Goal: Communication & Community: Answer question/provide support

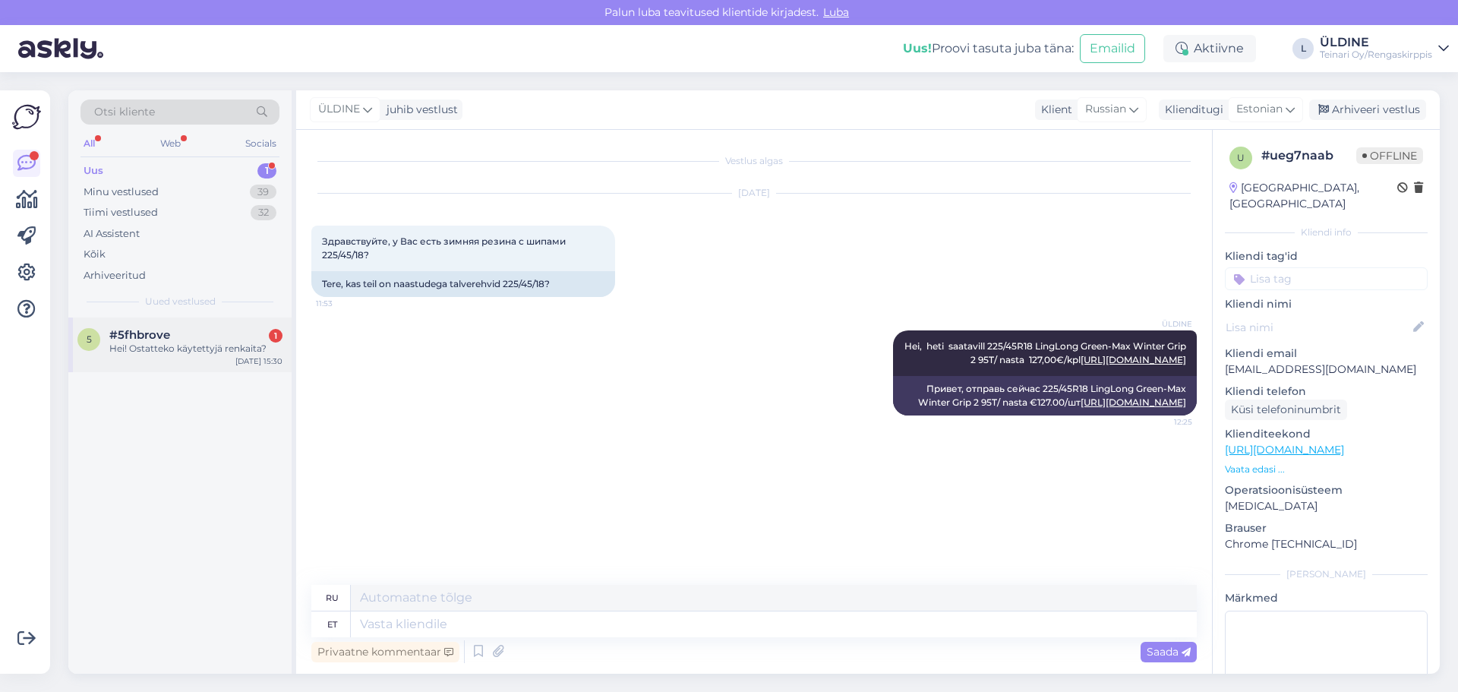
click at [169, 341] on span "#5fhbrove" at bounding box center [139, 335] width 61 height 14
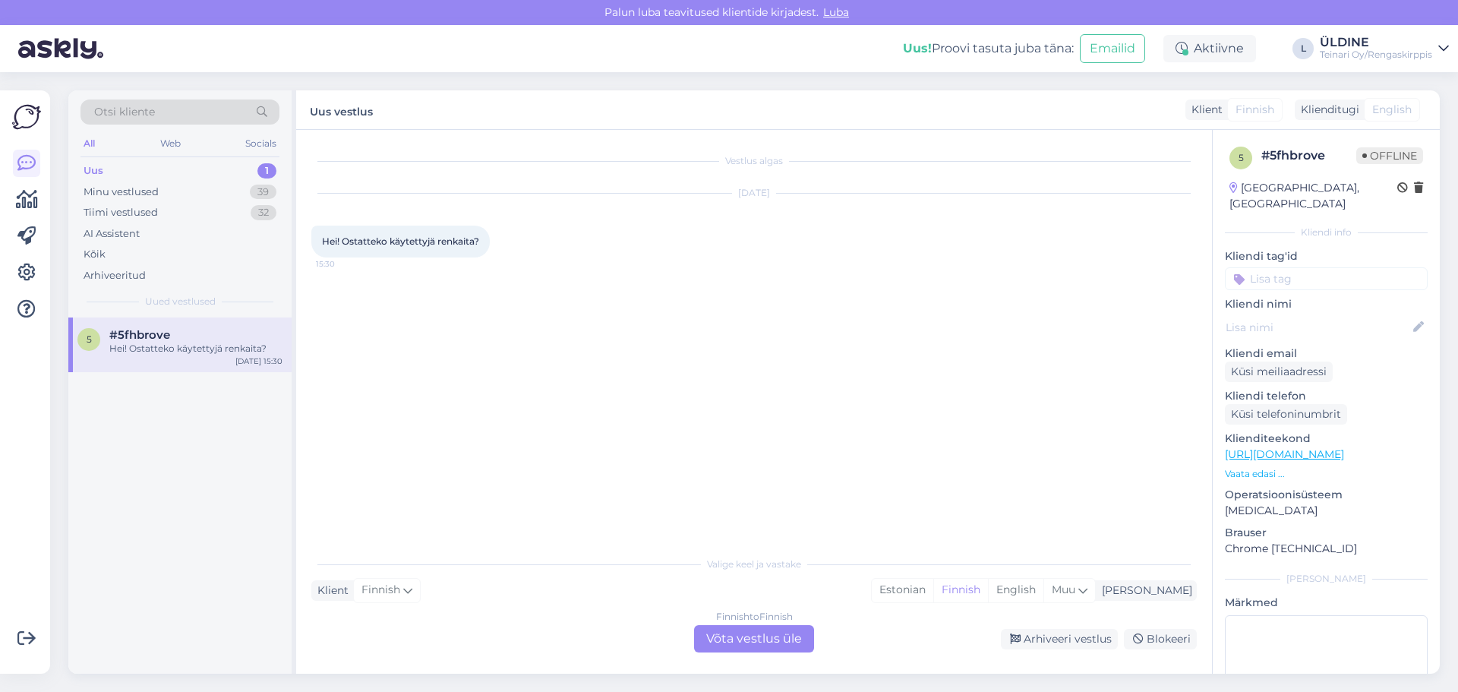
click at [715, 637] on div "Finnish to Finnish Võta vestlus üle" at bounding box center [754, 638] width 120 height 27
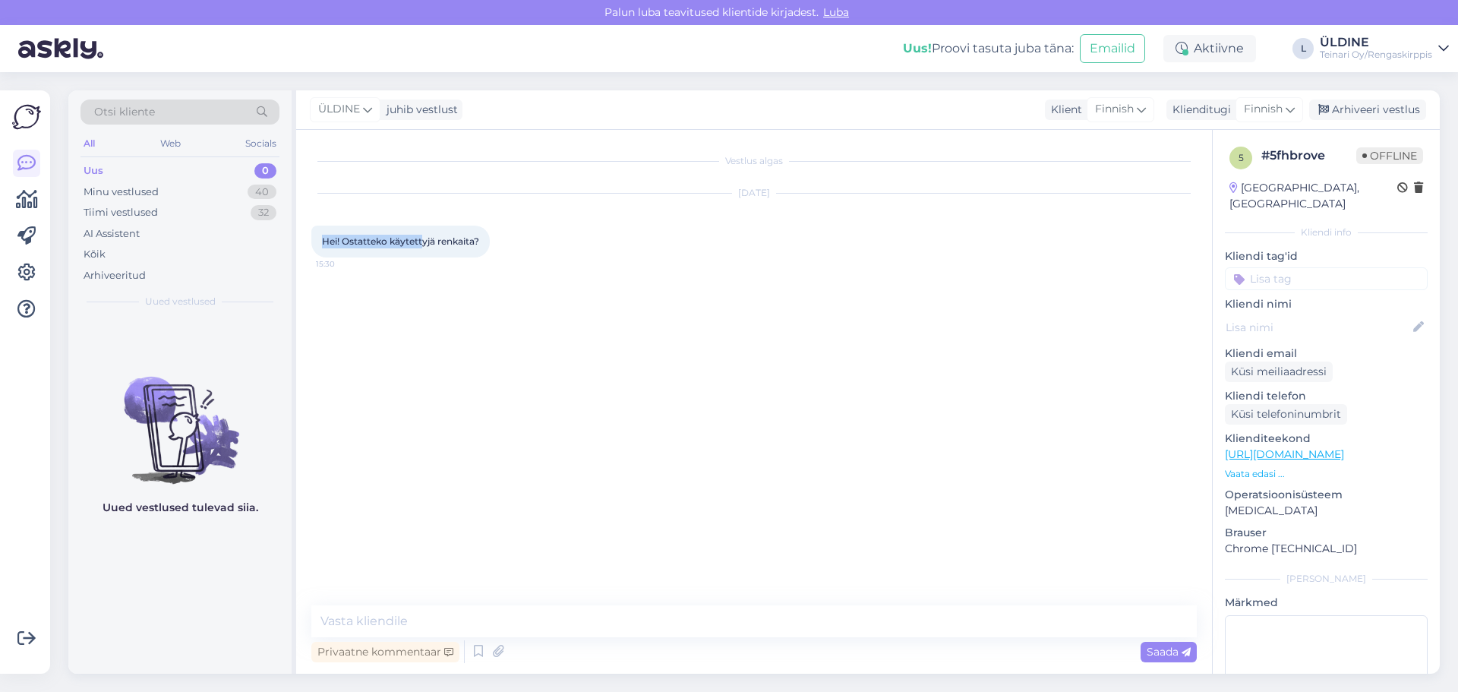
drag, startPoint x: 322, startPoint y: 240, endPoint x: 424, endPoint y: 240, distance: 101.8
click at [424, 240] on span "Hei! Ostatteko käytettyjä renkaita?" at bounding box center [400, 240] width 157 height 11
click at [458, 240] on span "Hei! Ostatteko käytettyjä renkaita?" at bounding box center [400, 240] width 157 height 11
drag, startPoint x: 487, startPoint y: 239, endPoint x: 318, endPoint y: 239, distance: 168.6
click at [318, 239] on div "Hei! Ostatteko käytettyjä renkaita? 15:30" at bounding box center [400, 242] width 178 height 32
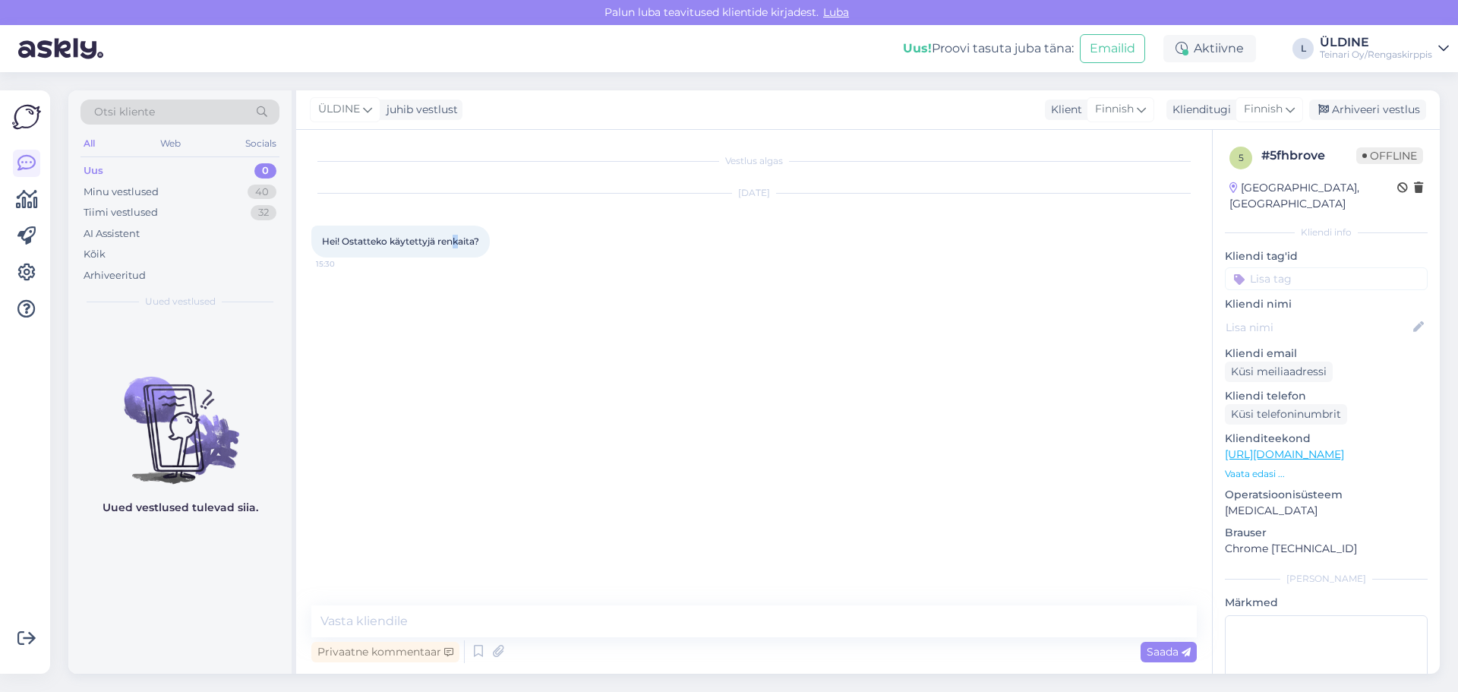
copy span "Hei! Ostatteko käytettyjä renkaita?"
paste textarea "Renkaat tulee tuoda paikan päälle arvioitavaksi Vantaan toimipisteeseen, osoitt…"
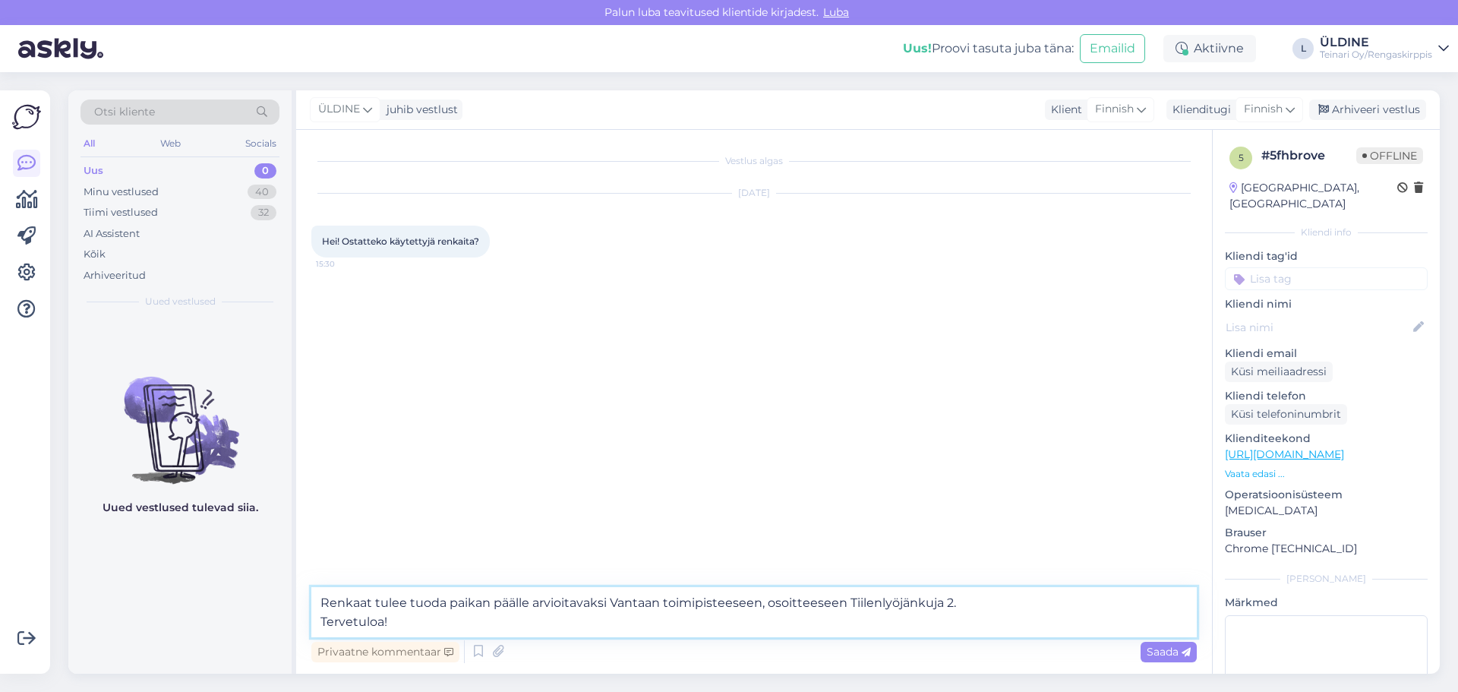
click at [323, 598] on textarea "Renkaat tulee tuoda paikan päälle arvioitavaksi Vantaan toimipisteeseen, osoitt…" at bounding box center [754, 612] width 886 height 50
type textarea "Hei,Renkaat tulee tuoda paikan päälle arvioitavaksi Vantaan toimipisteeseen, os…"
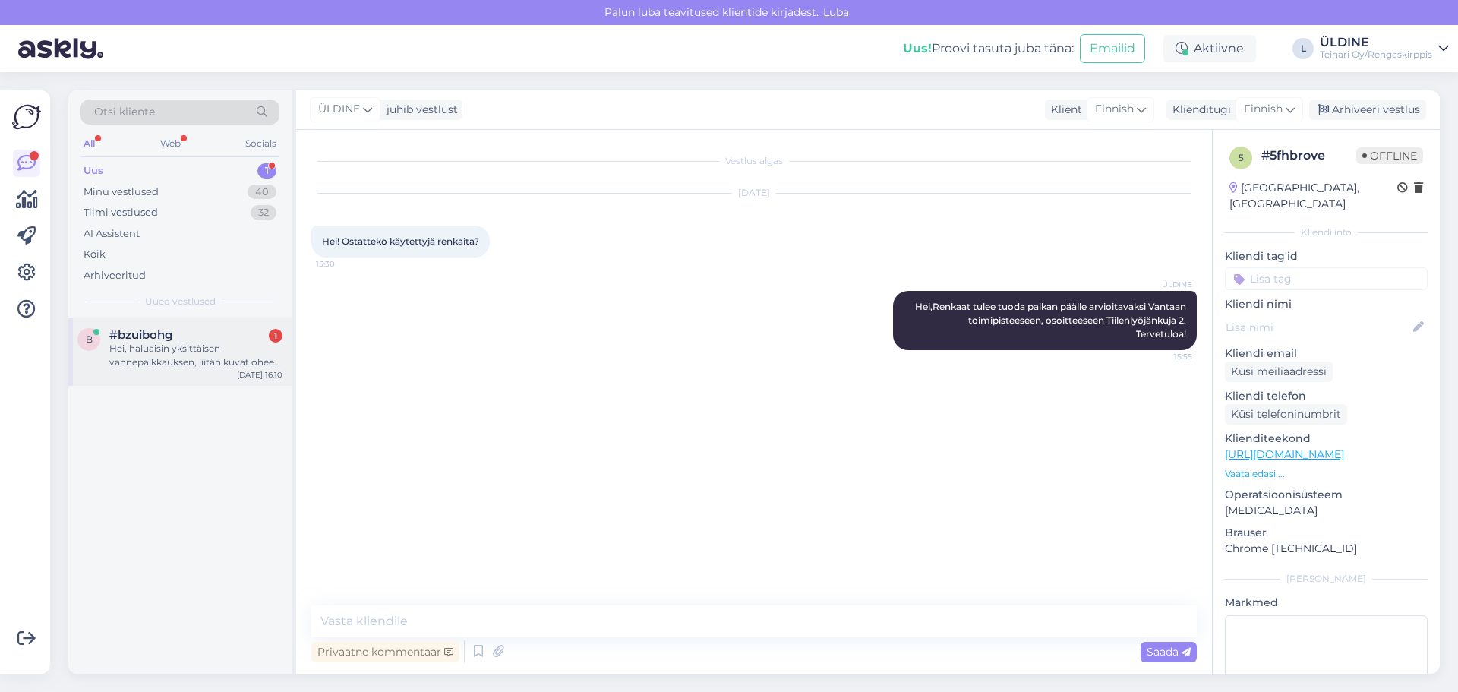
click at [147, 341] on span "#bzuibohg" at bounding box center [140, 335] width 63 height 14
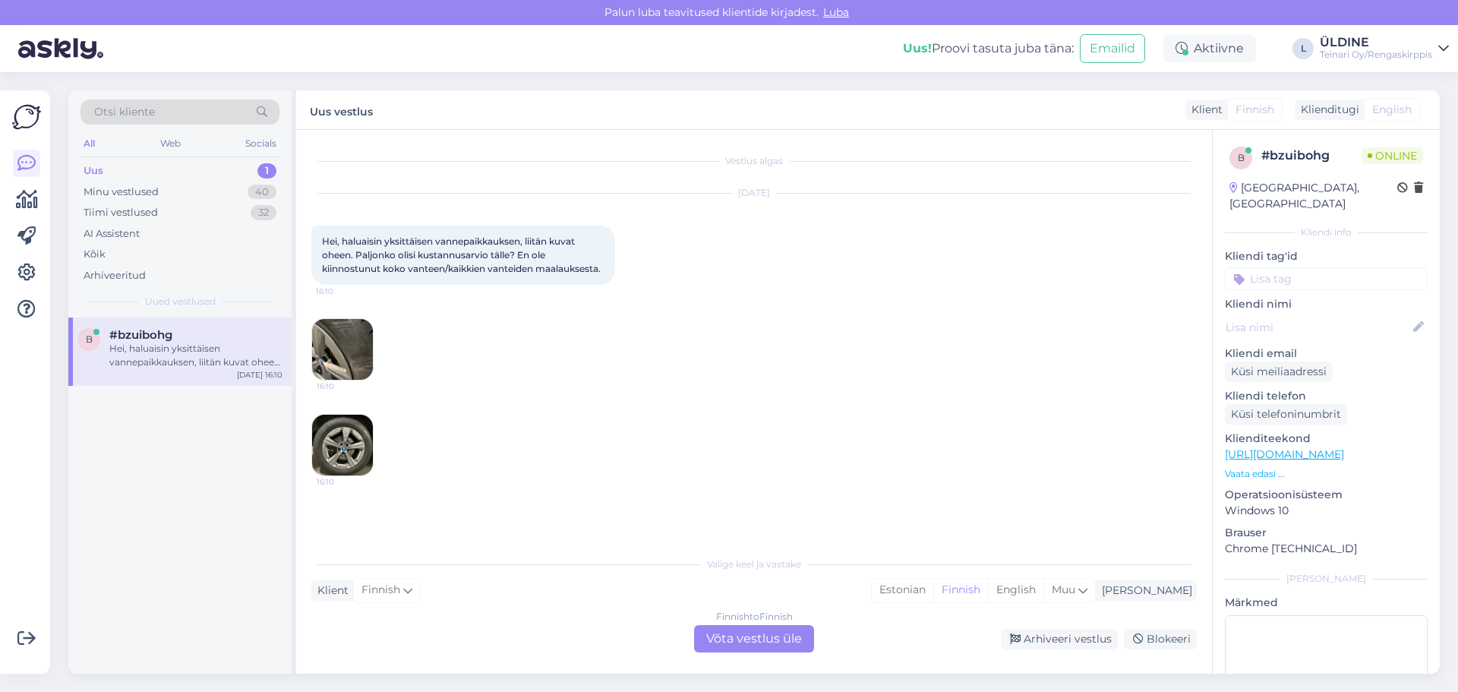
click at [337, 380] on img at bounding box center [342, 349] width 61 height 61
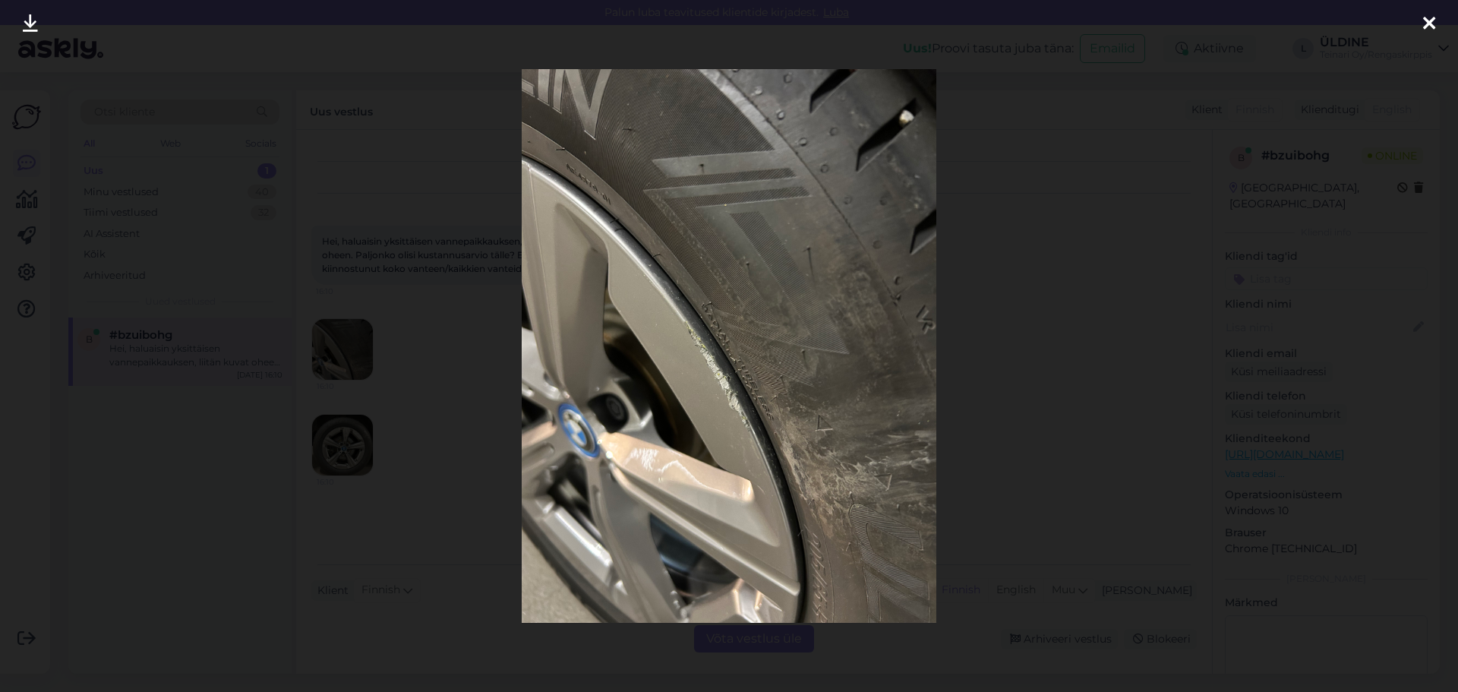
click at [337, 472] on div at bounding box center [729, 346] width 1458 height 692
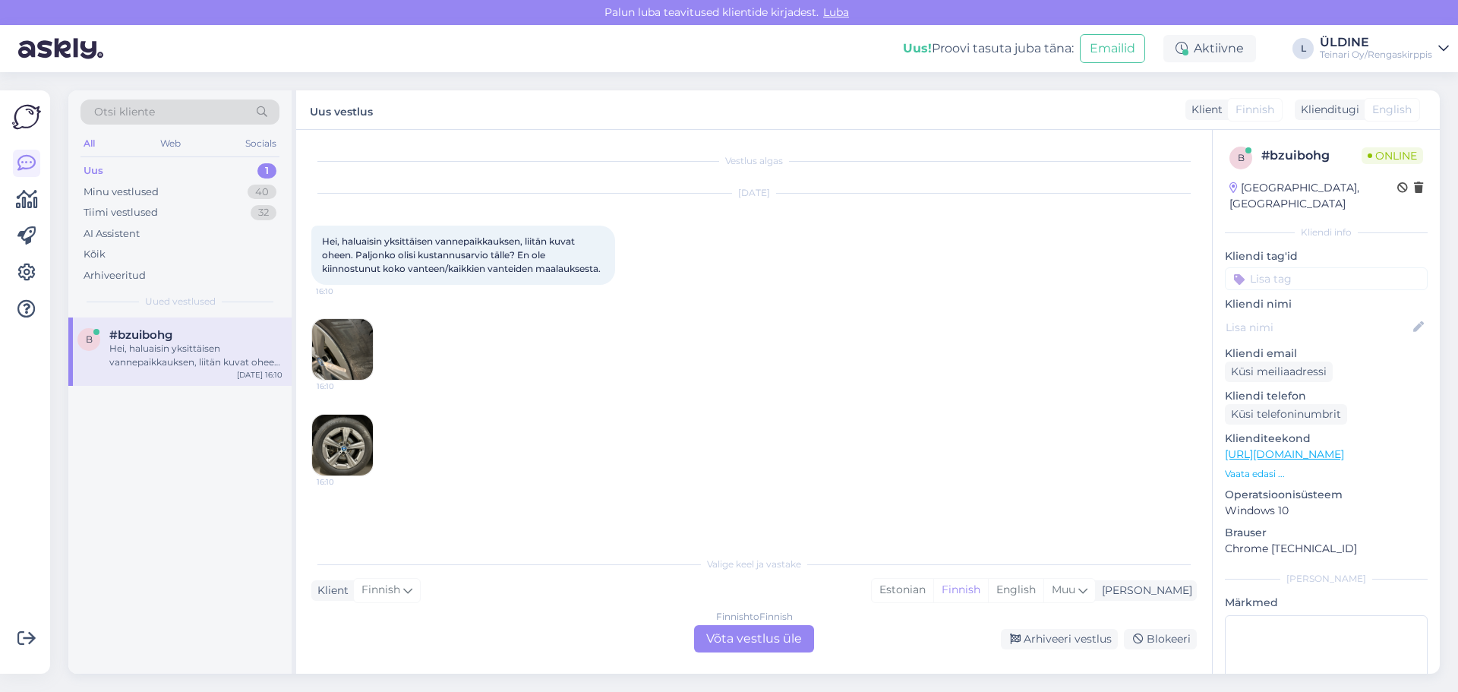
click at [338, 472] on img at bounding box center [342, 445] width 61 height 61
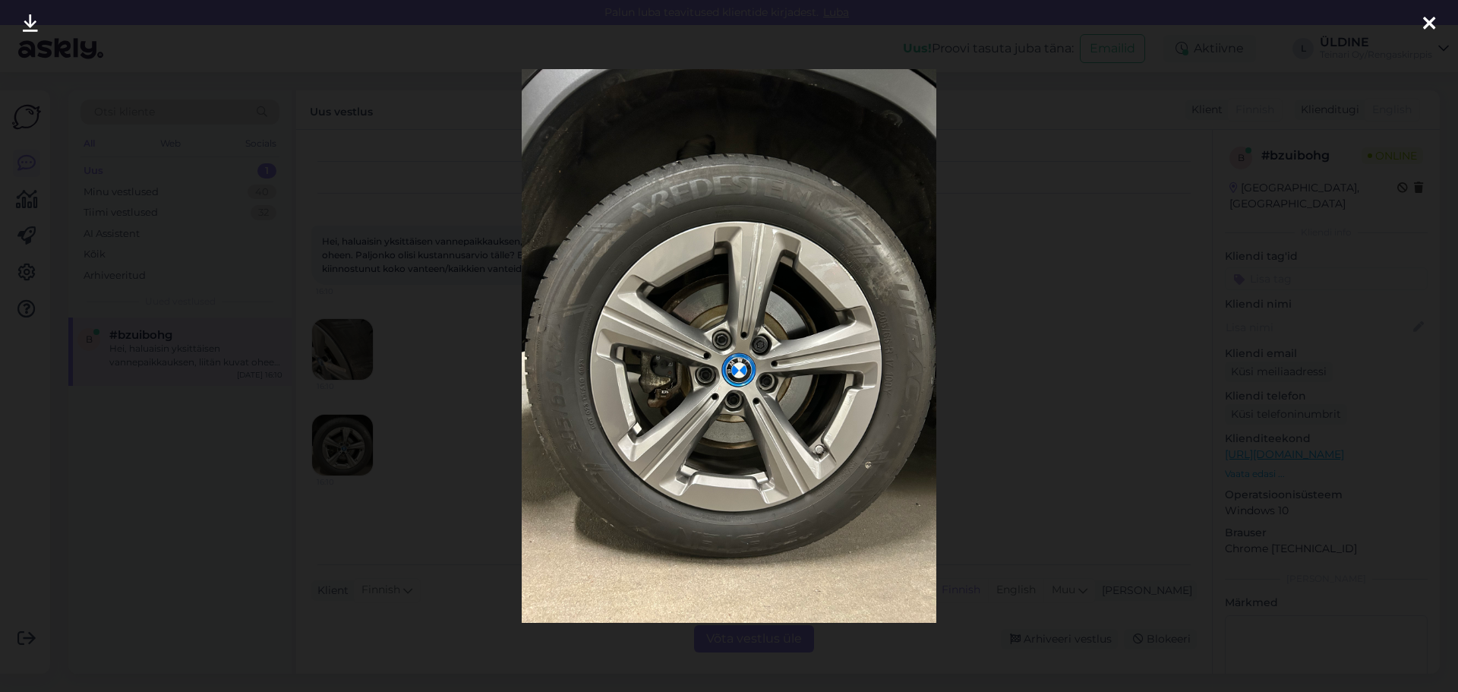
click at [361, 368] on div at bounding box center [729, 346] width 1458 height 692
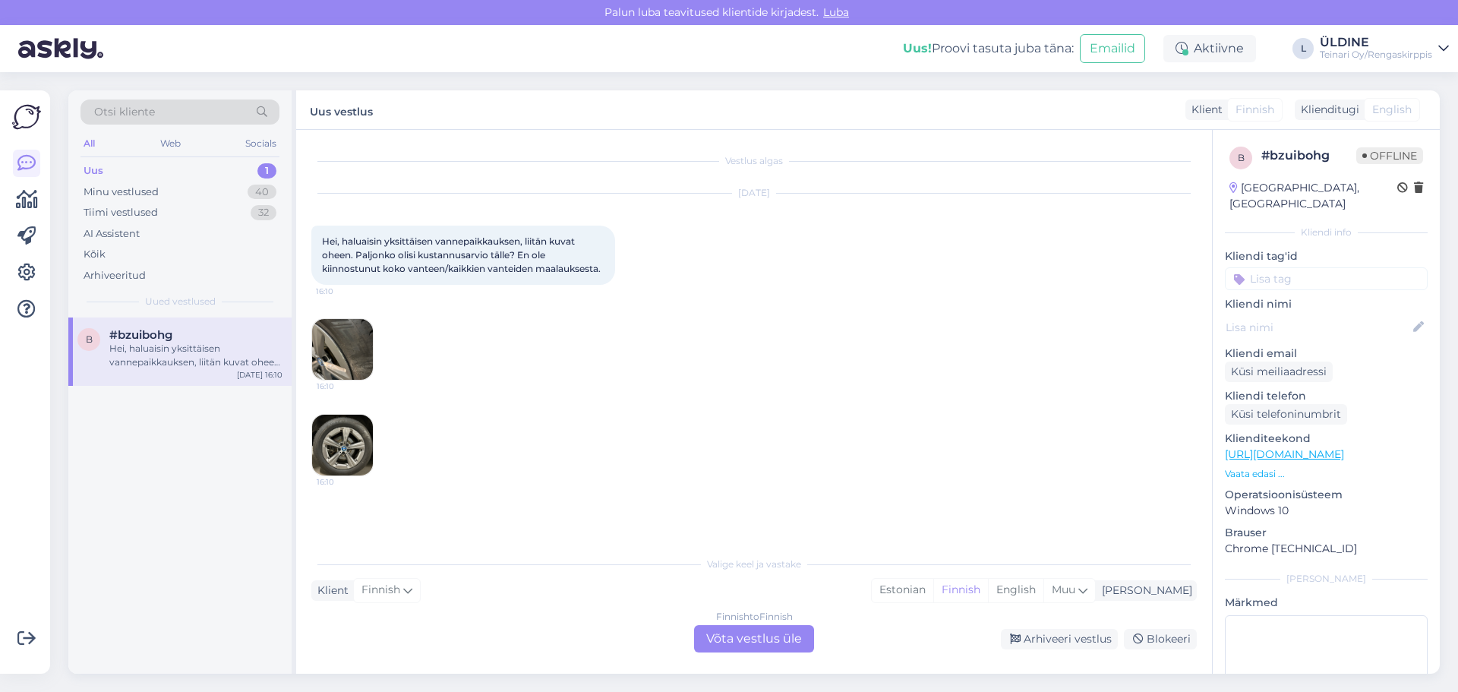
click at [230, 570] on div "b #[PERSON_NAME], haluaisin yksittäisen vannepaikkauksen, liitän kuvat oheen. P…" at bounding box center [179, 496] width 223 height 356
click at [738, 652] on div "Finnish to Finnish Võta vestlus üle" at bounding box center [754, 638] width 120 height 27
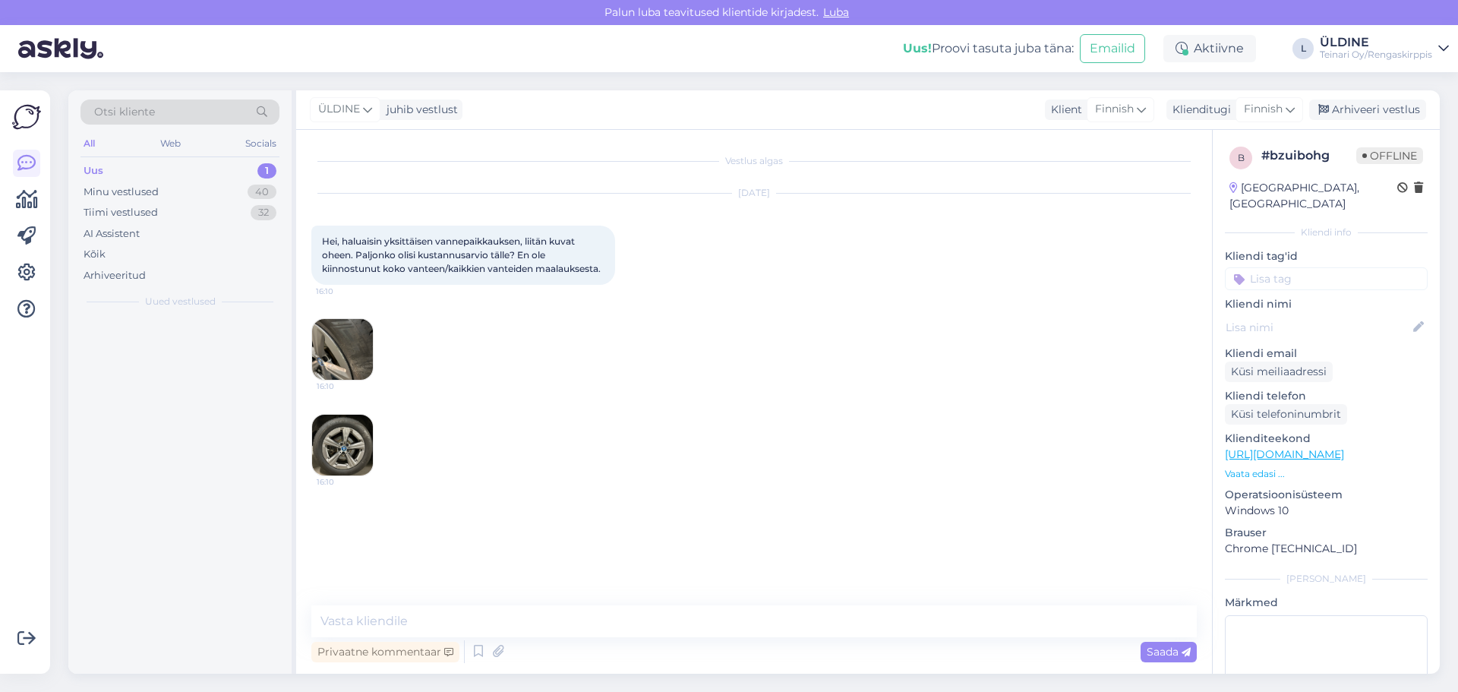
click at [738, 640] on div "Privaatne kommentaar Saada" at bounding box center [754, 651] width 886 height 29
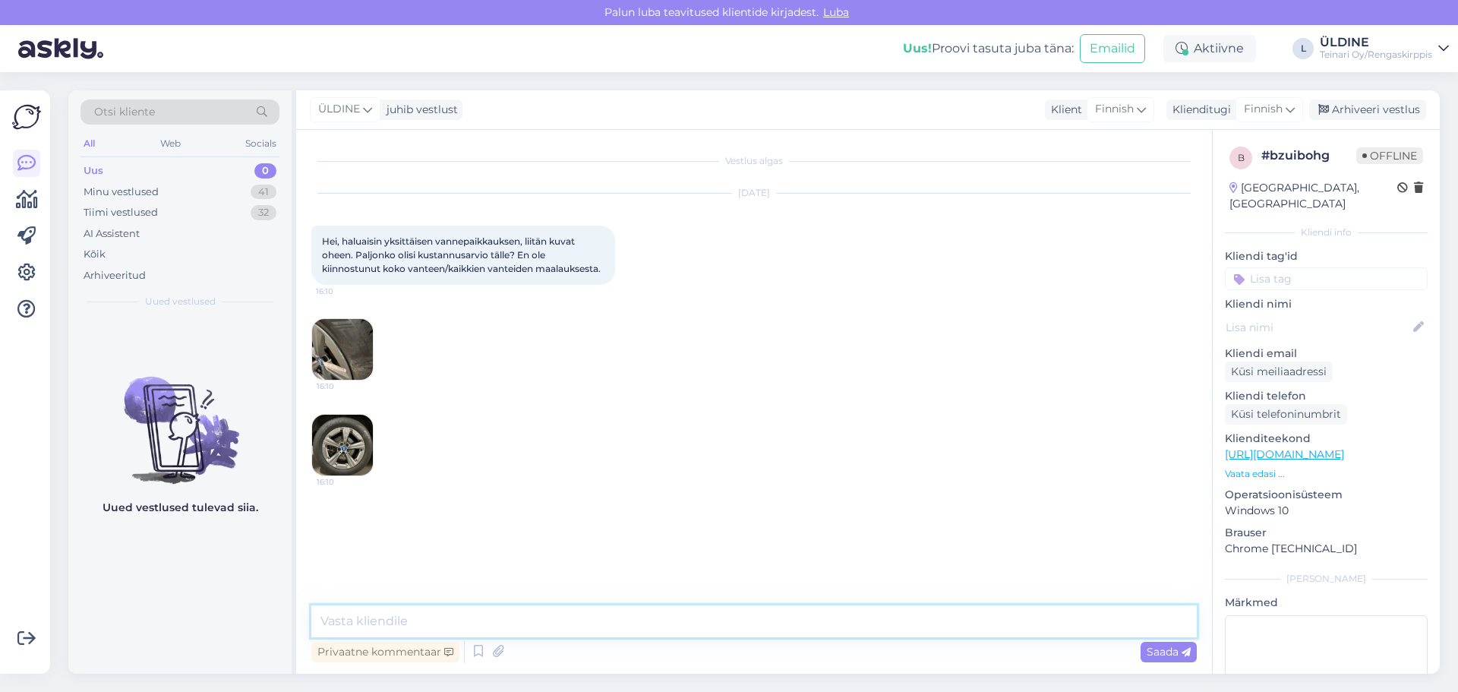
click at [598, 612] on textarea at bounding box center [754, 621] width 886 height 32
type textarea "Hei, alustava hintaarvio olisi suunnilleen 100€"
click at [1166, 649] on span "Saada" at bounding box center [1169, 652] width 44 height 14
